Goal: Information Seeking & Learning: Learn about a topic

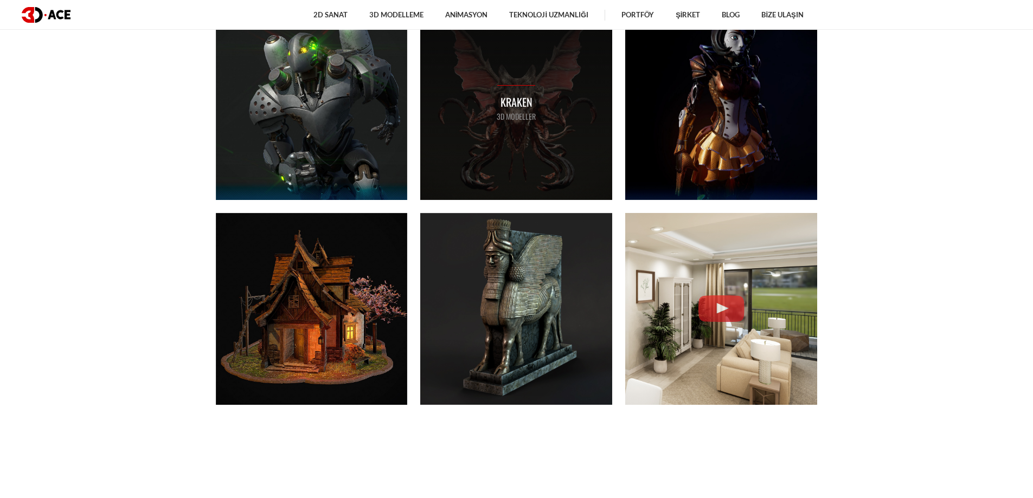
scroll to position [651, 0]
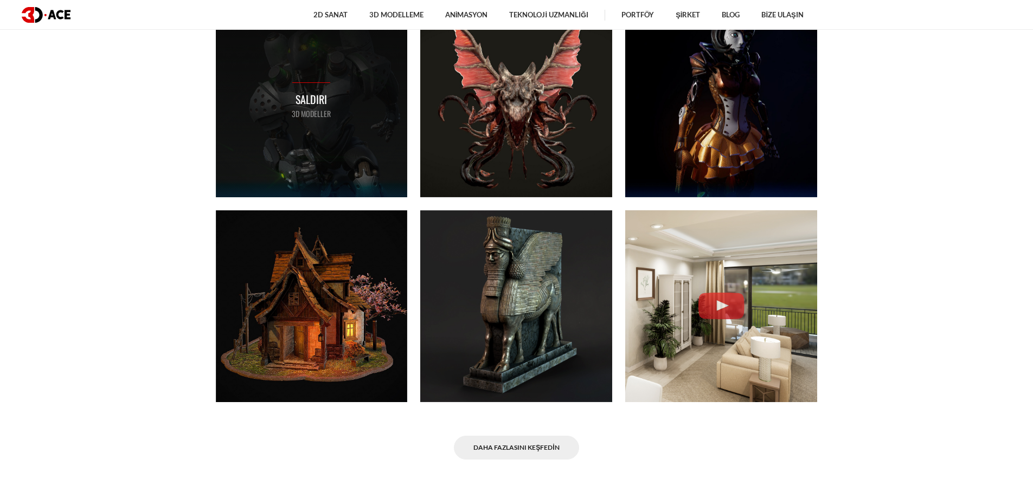
click at [326, 119] on font "3D MODELLER" at bounding box center [311, 113] width 39 height 11
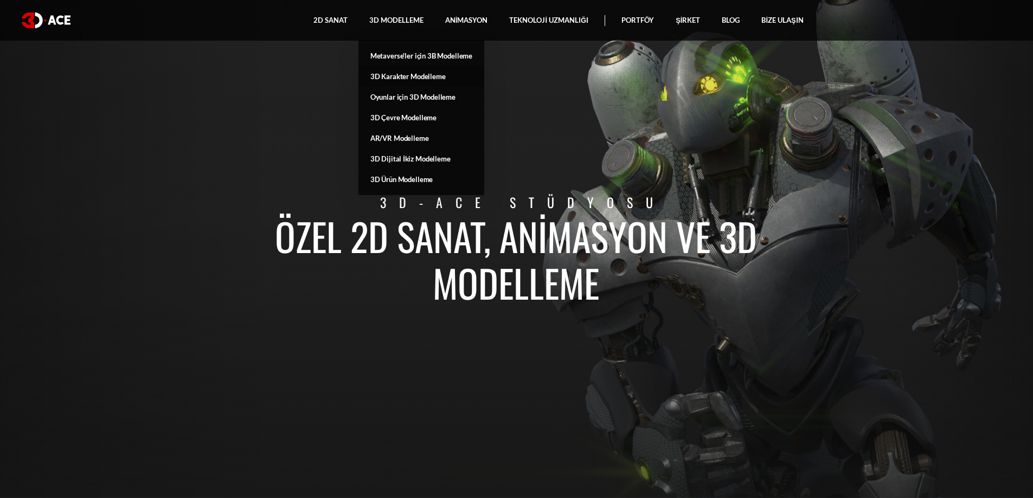
click at [421, 76] on font "3D Karakter Modelleme" at bounding box center [407, 76] width 75 height 9
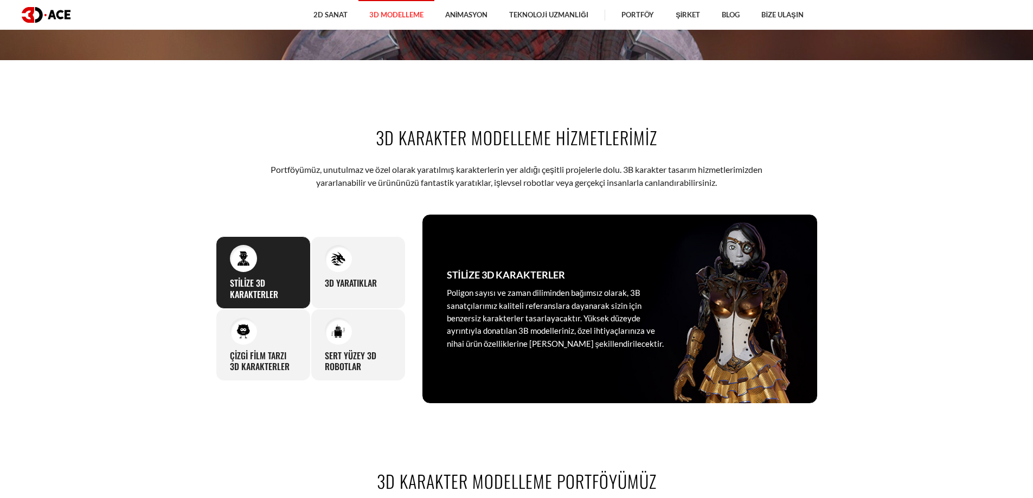
scroll to position [325, 0]
